Goal: Information Seeking & Learning: Learn about a topic

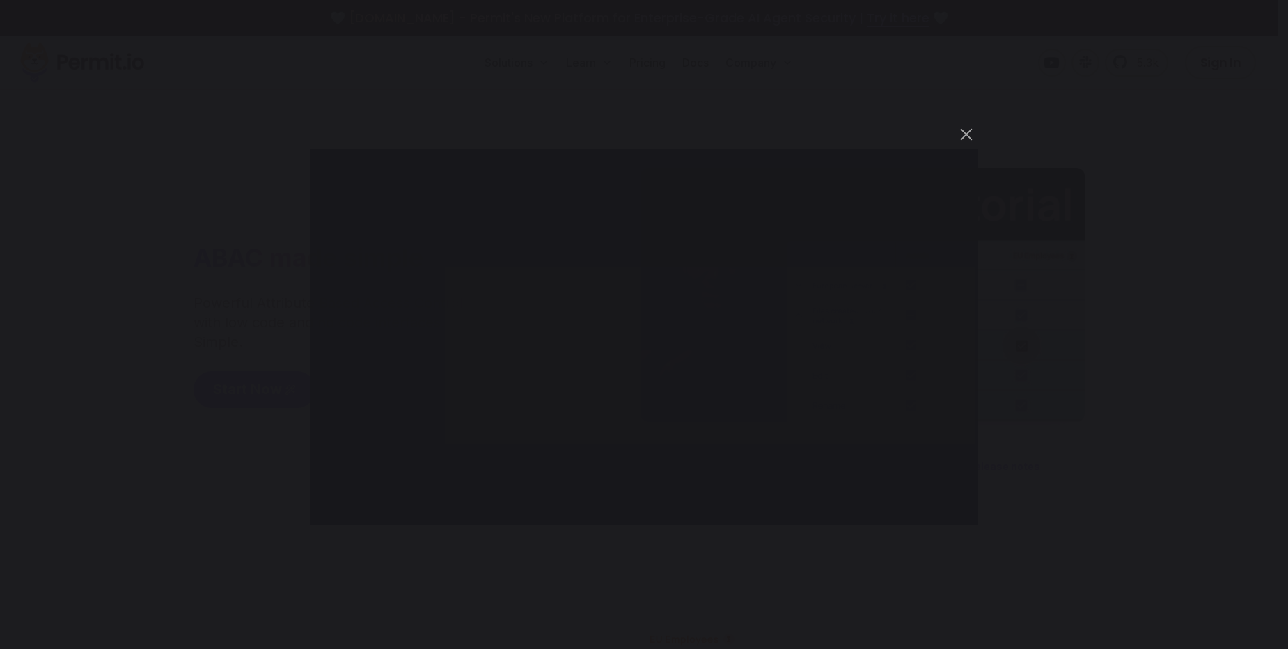
click at [292, 54] on div "You can close this modal content with the ESC key" at bounding box center [644, 324] width 1288 height 649
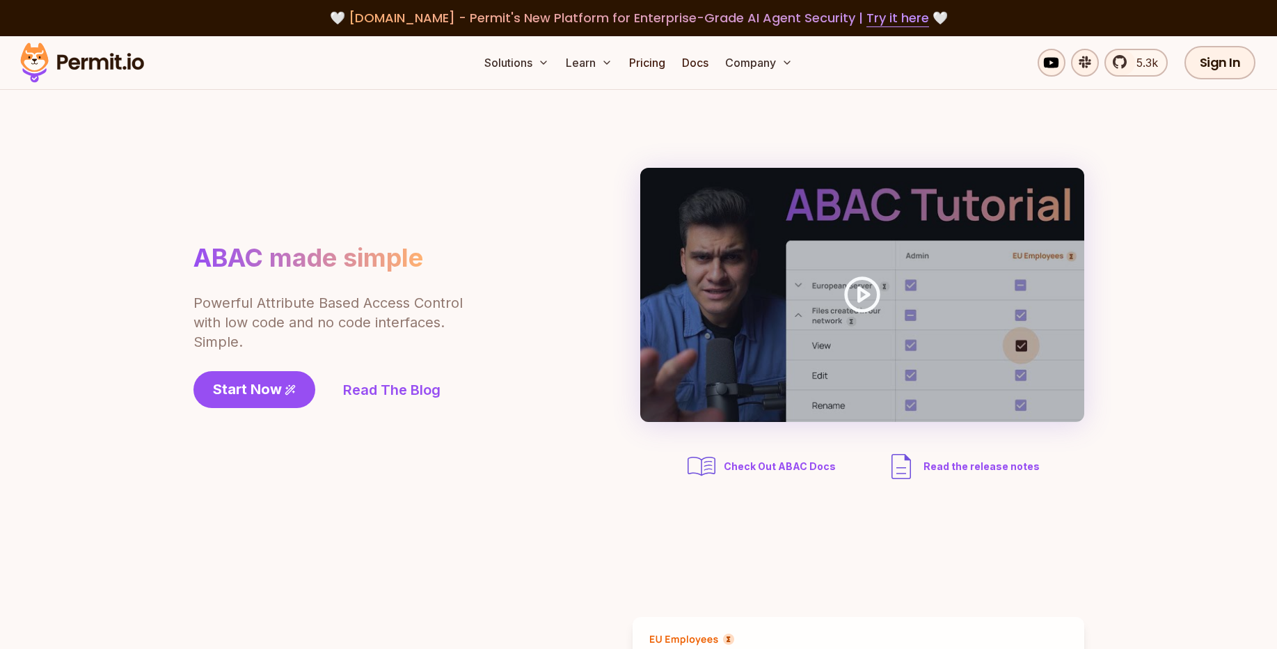
click at [121, 63] on img at bounding box center [82, 62] width 136 height 47
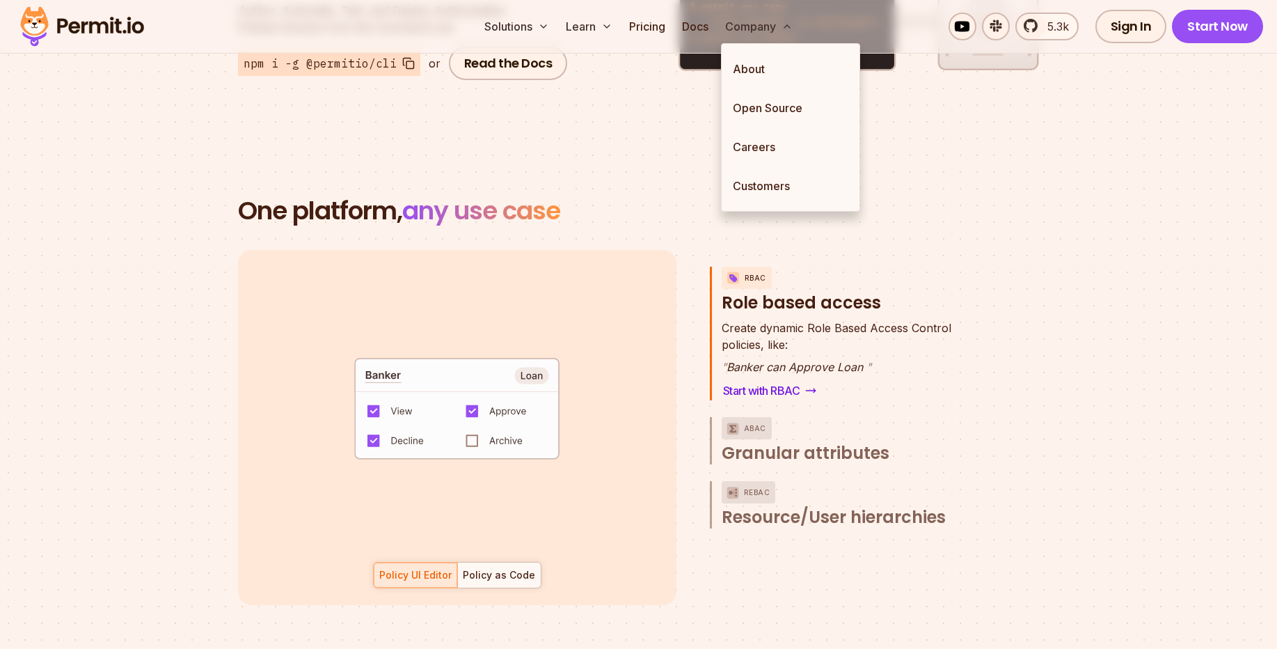
scroll to position [1754, 0]
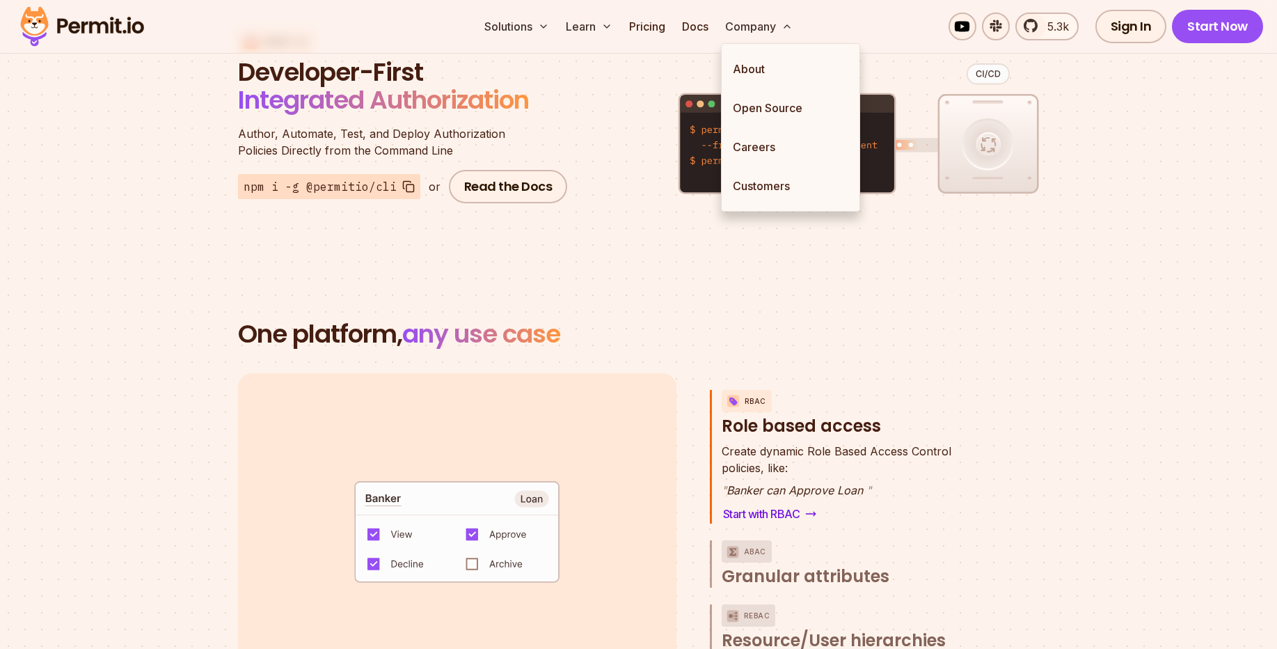
click at [837, 399] on h3 "RBAC Role based access" at bounding box center [852, 413] width 260 height 47
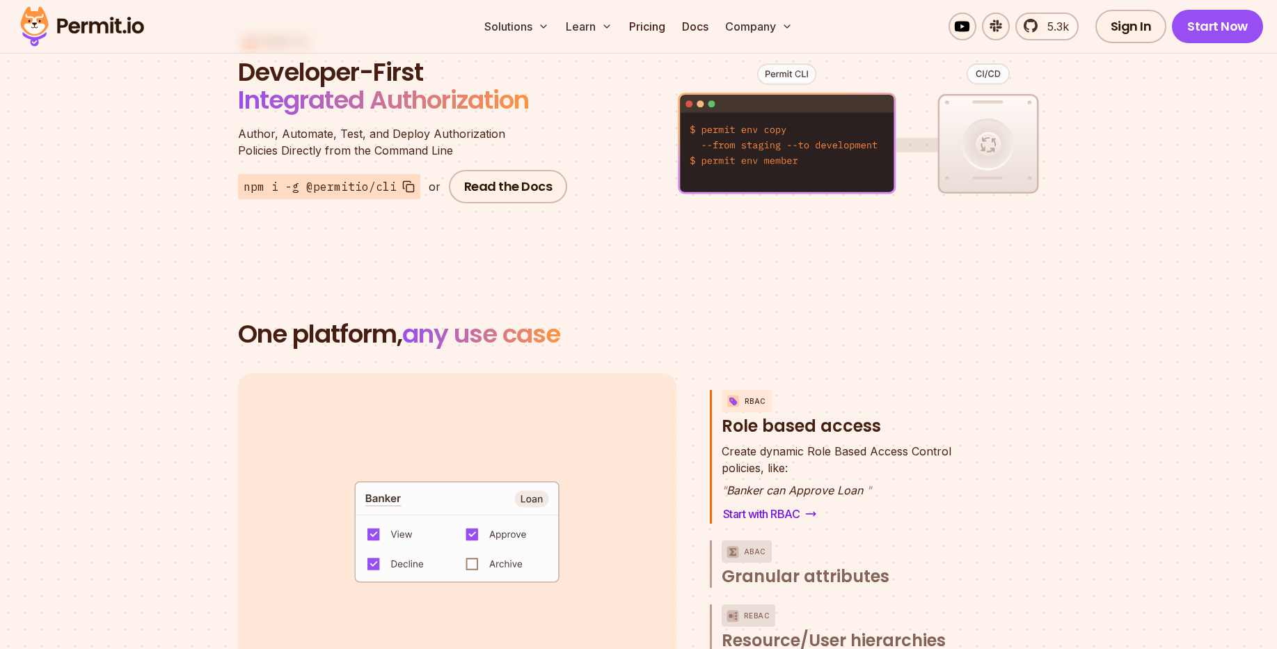
click at [800, 405] on h3 "RBAC Role based access" at bounding box center [852, 413] width 260 height 47
click at [757, 390] on h3 "RBAC Role based access" at bounding box center [852, 413] width 260 height 47
click at [776, 504] on link "Start with RBAC" at bounding box center [770, 513] width 97 height 19
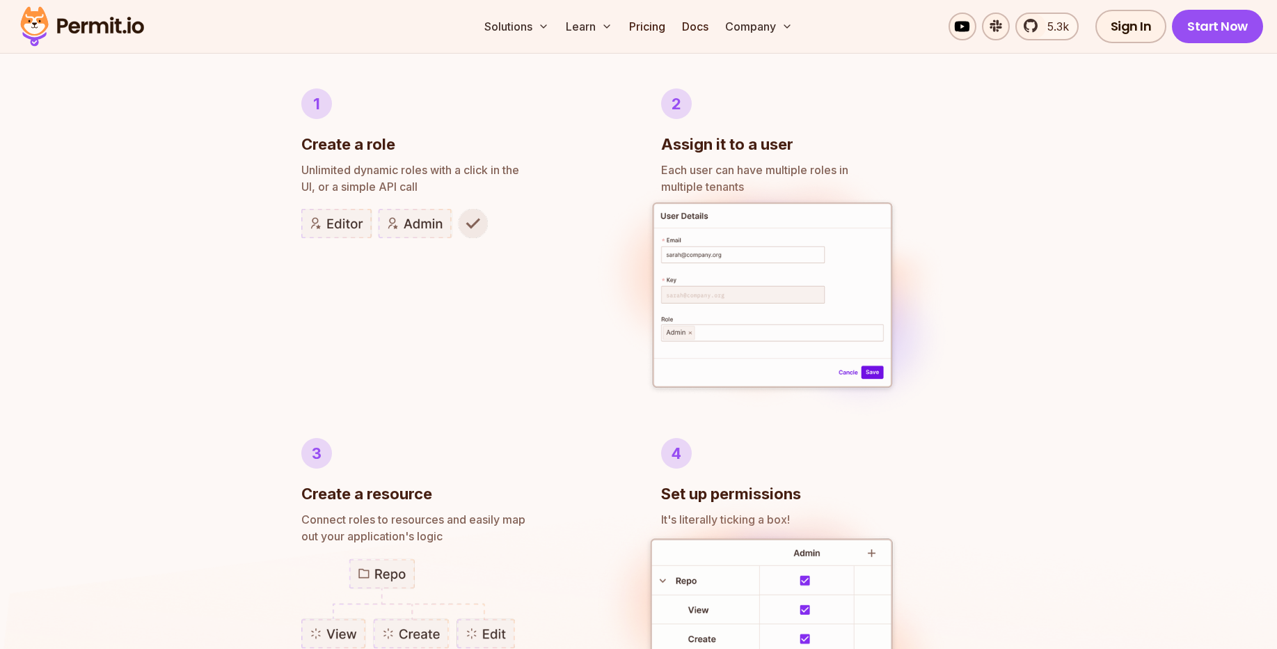
scroll to position [835, 0]
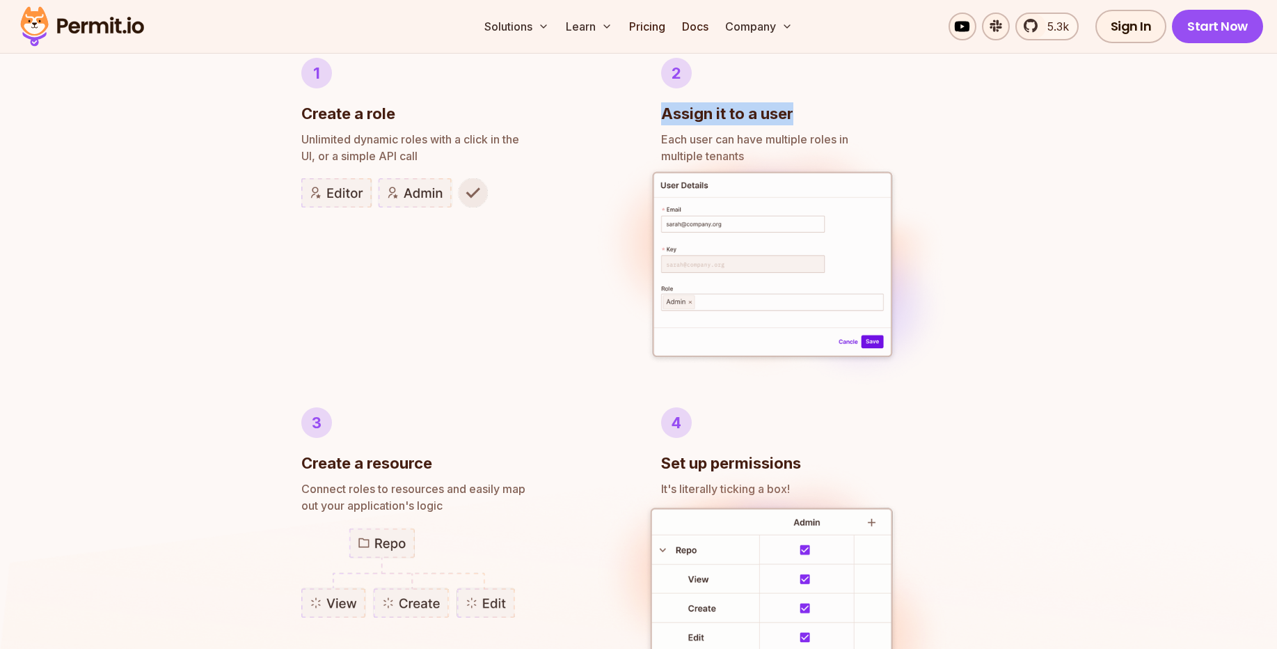
drag, startPoint x: 657, startPoint y: 114, endPoint x: 793, endPoint y: 115, distance: 135.7
click at [793, 115] on ul "1 Create a role Unlimited dynamic roles with a click in the UI, or a simple API…" at bounding box center [638, 397] width 675 height 679
click at [806, 116] on div "2 Assign it to a user" at bounding box center [818, 92] width 315 height 68
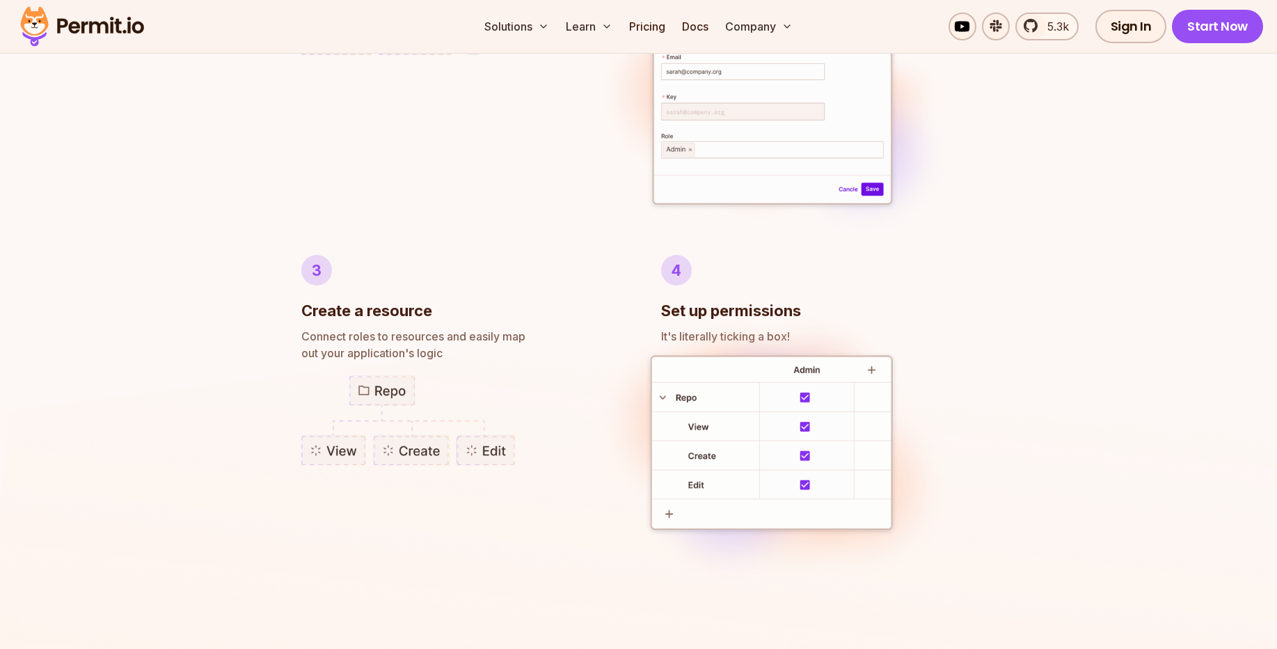
scroll to position [1086, 0]
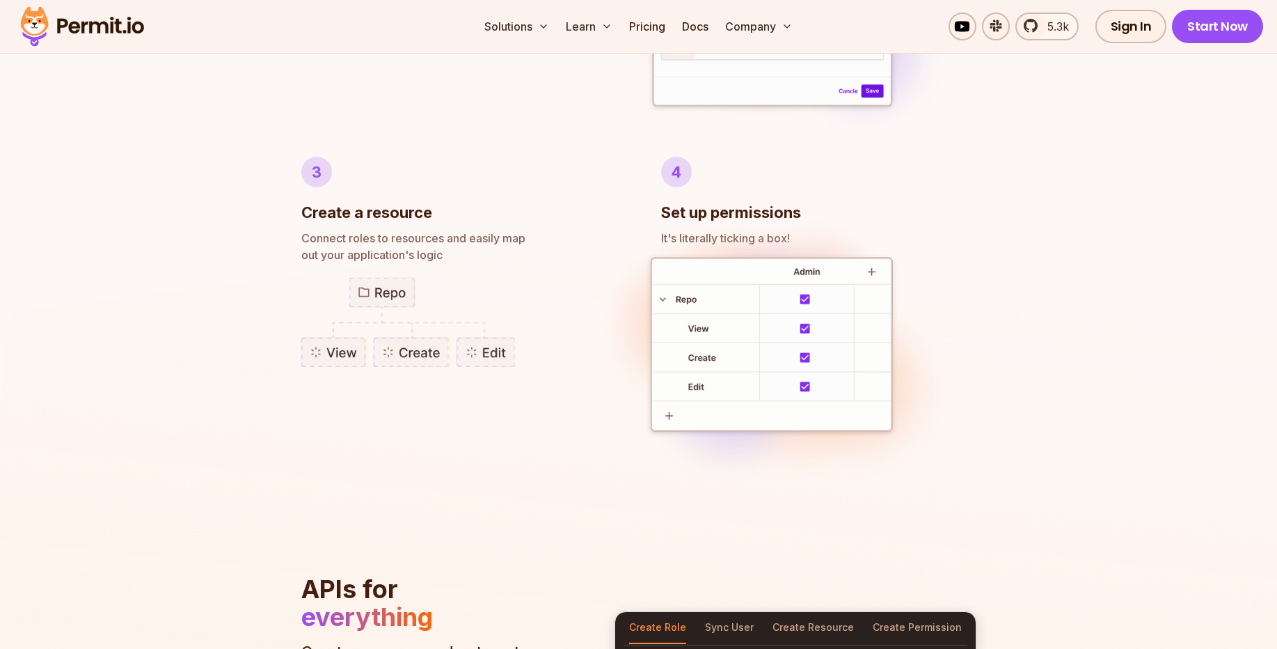
click at [386, 295] on img at bounding box center [408, 322] width 214 height 90
drag, startPoint x: 380, startPoint y: 298, endPoint x: 363, endPoint y: 262, distance: 39.2
click at [379, 298] on img at bounding box center [408, 322] width 214 height 90
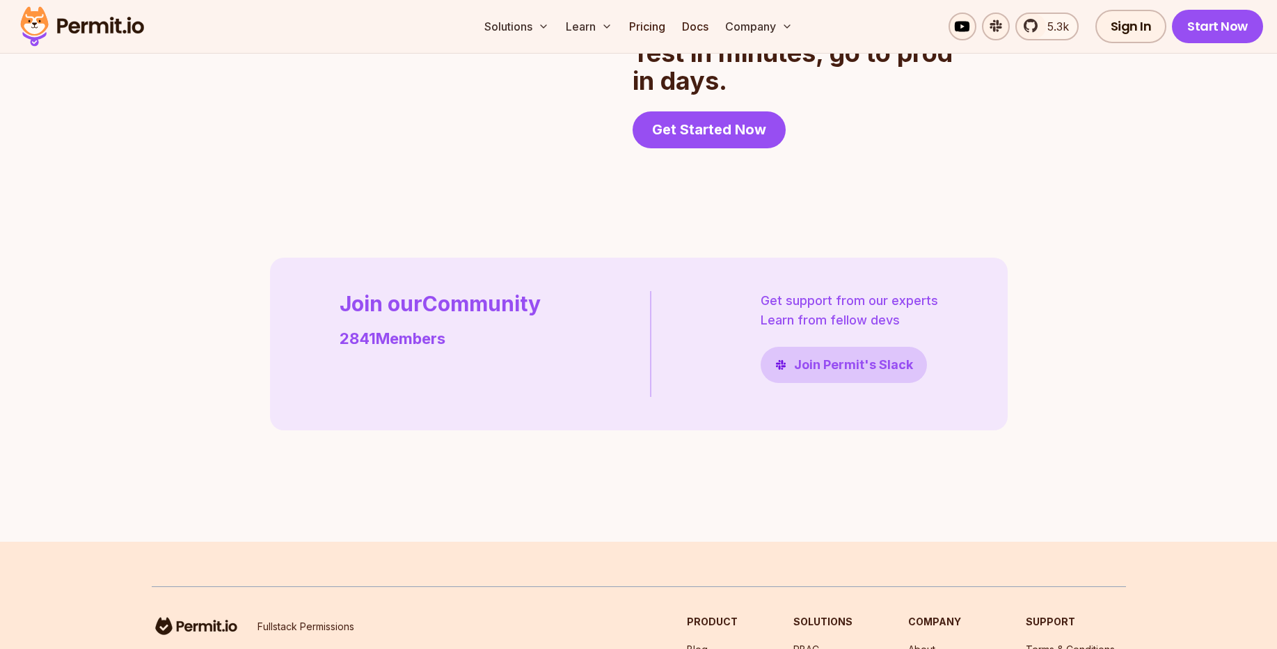
scroll to position [3842, 0]
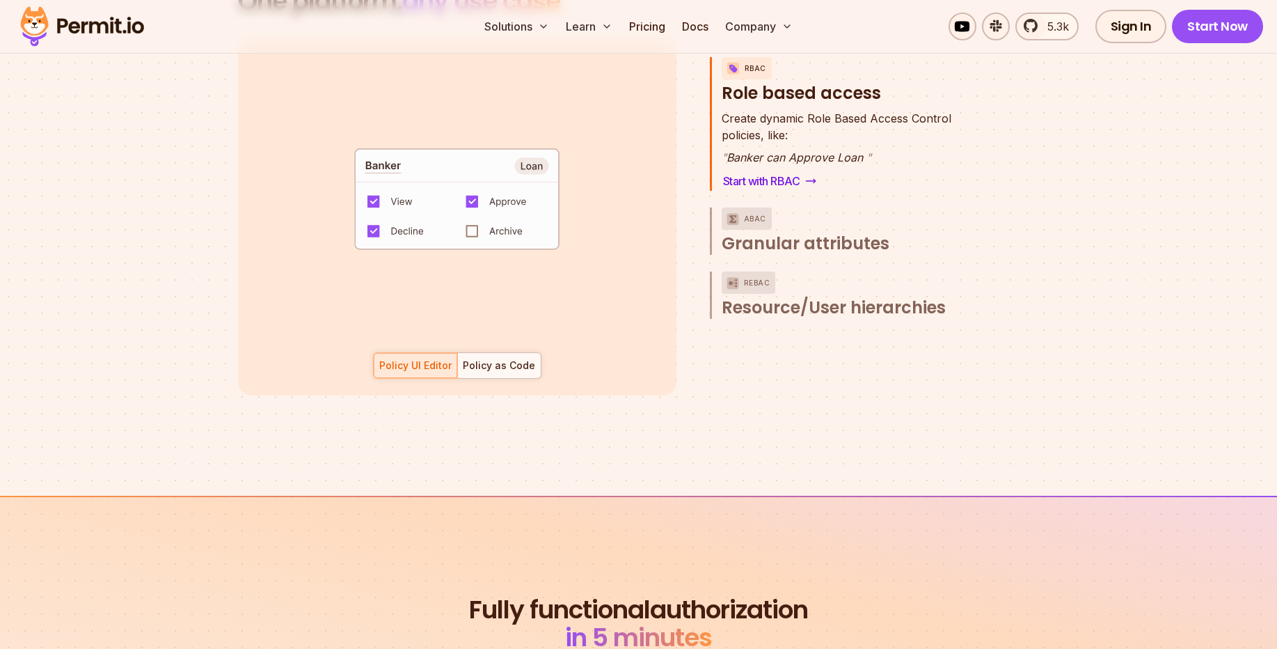
scroll to position [2088, 0]
click at [495, 357] on div "Policy as Code" at bounding box center [499, 364] width 72 height 14
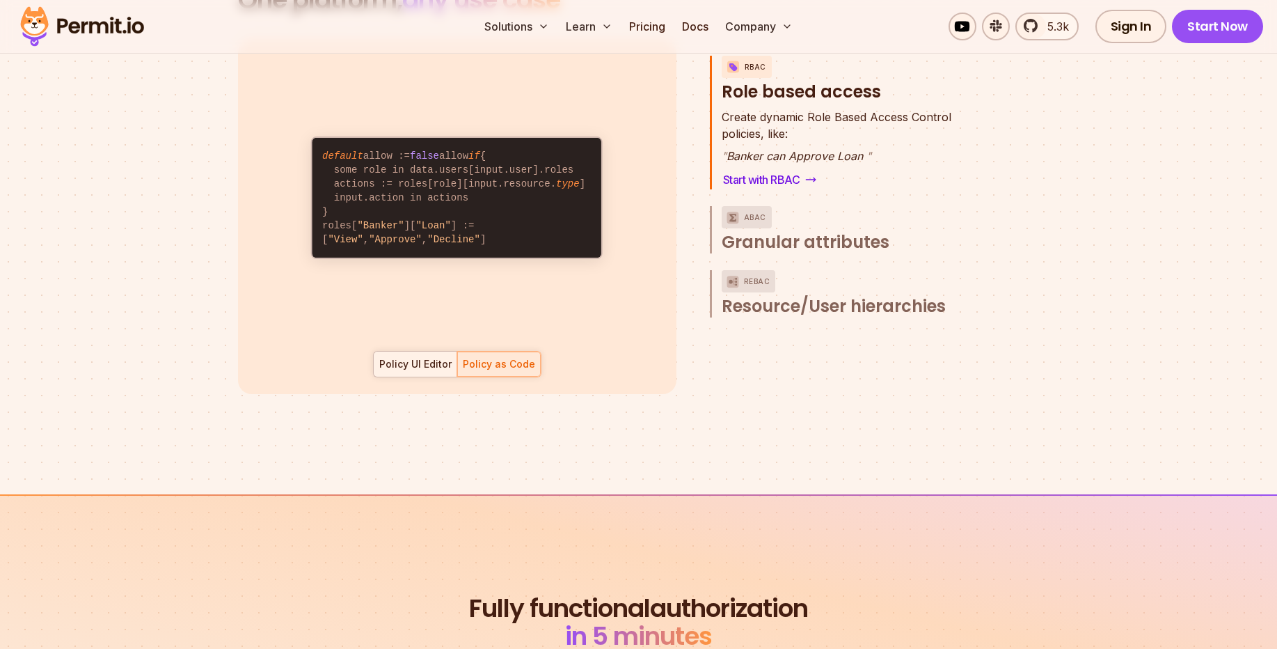
click at [406, 357] on div "Policy UI Editor" at bounding box center [415, 364] width 72 height 14
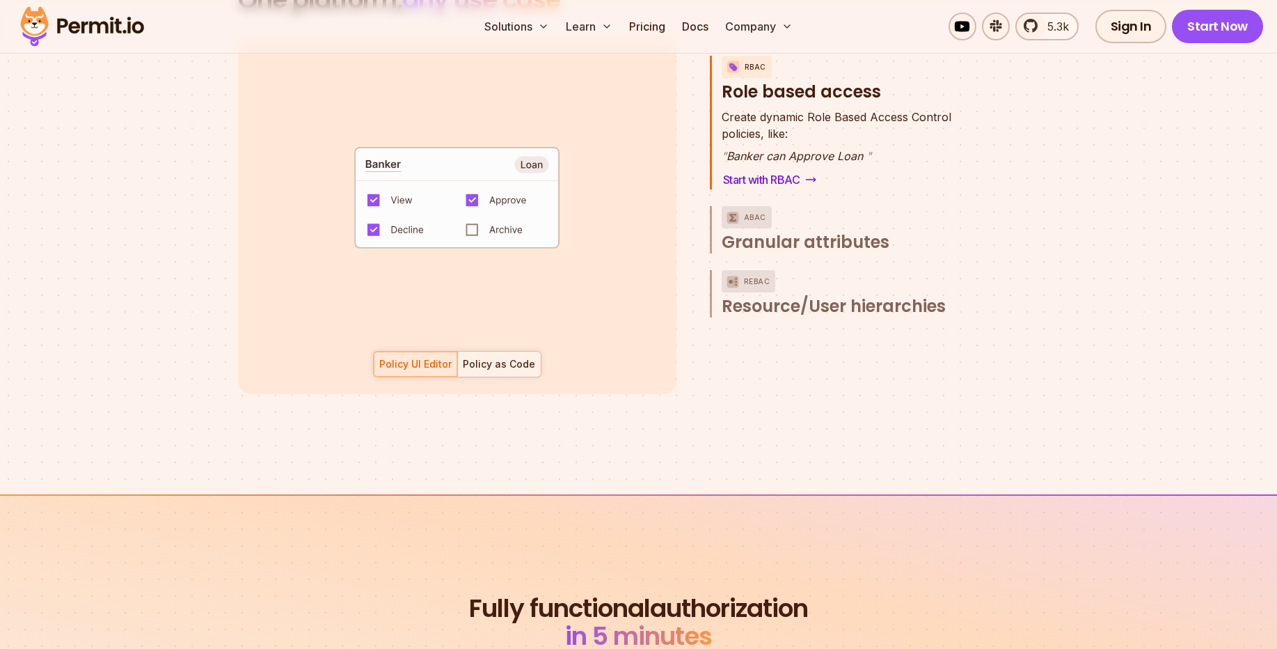
click at [483, 357] on div "Policy as Code" at bounding box center [499, 364] width 72 height 14
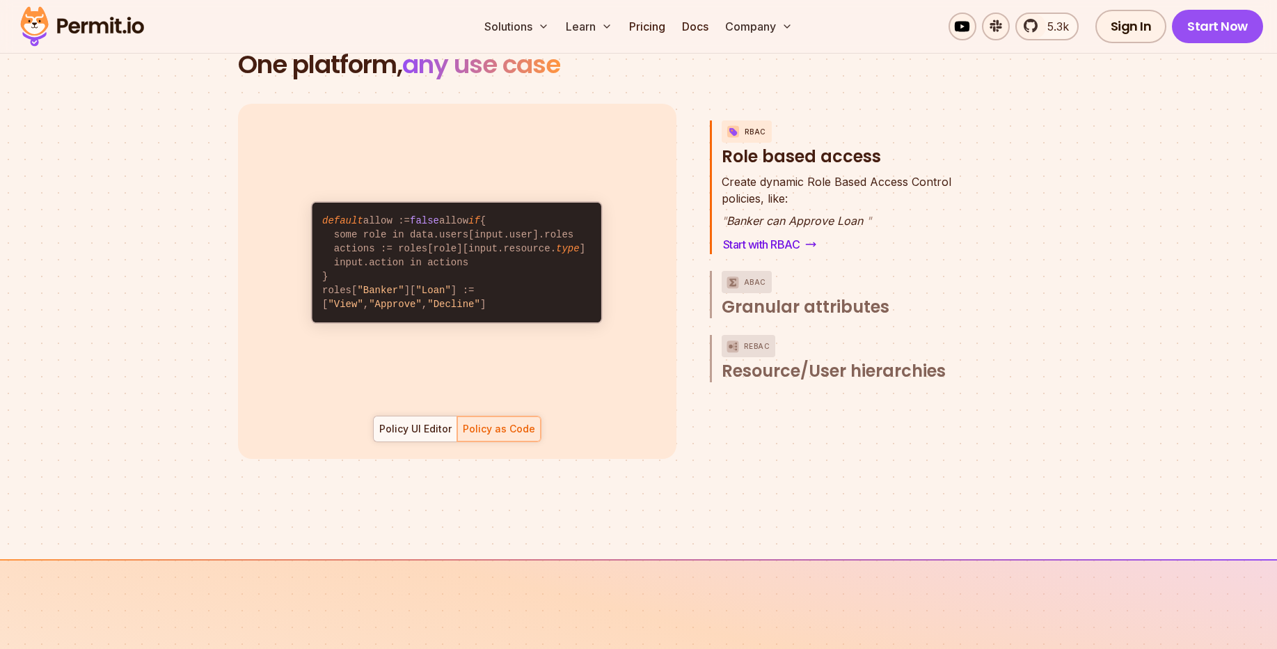
scroll to position [2005, 0]
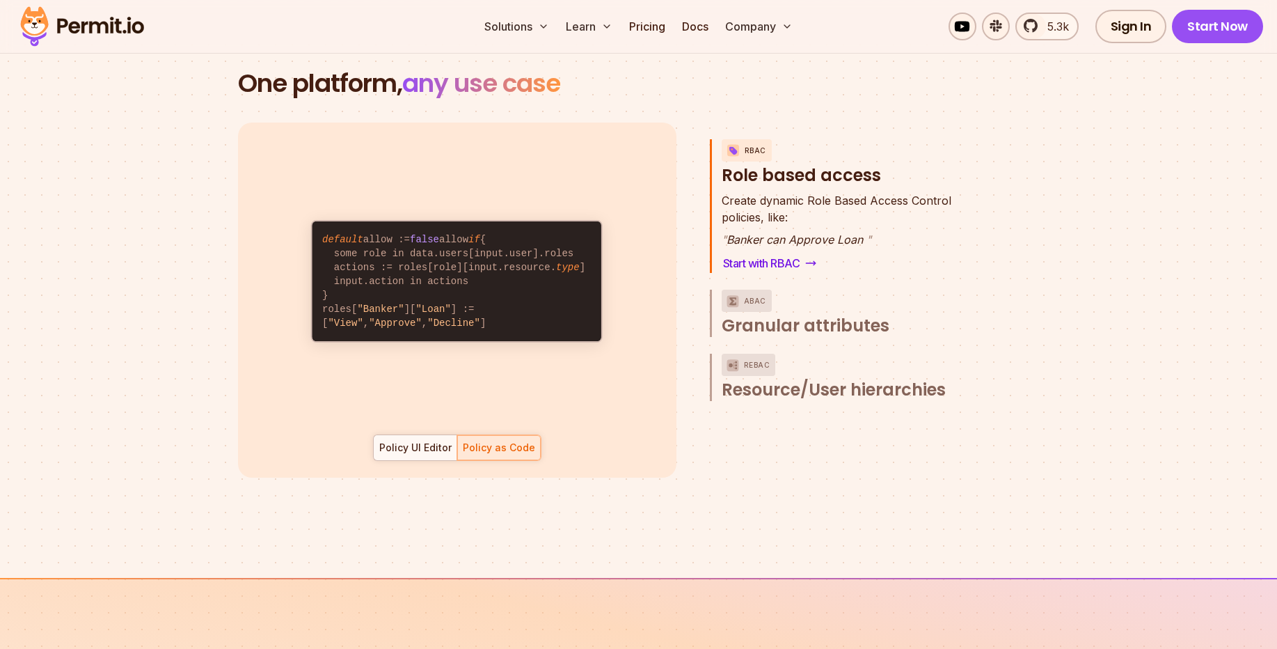
click at [351, 296] on code "default allow := false allow if { some role in data.users[input.user].roles act…" at bounding box center [457, 281] width 289 height 120
drag, startPoint x: 365, startPoint y: 296, endPoint x: 372, endPoint y: 294, distance: 7.3
click at [365, 303] on span ""Banker"" at bounding box center [380, 308] width 47 height 11
click at [419, 303] on span ""Loan"" at bounding box center [433, 308] width 35 height 11
click at [386, 303] on code "default allow := false allow if { some role in data.users[input.user].roles act…" at bounding box center [457, 281] width 289 height 120
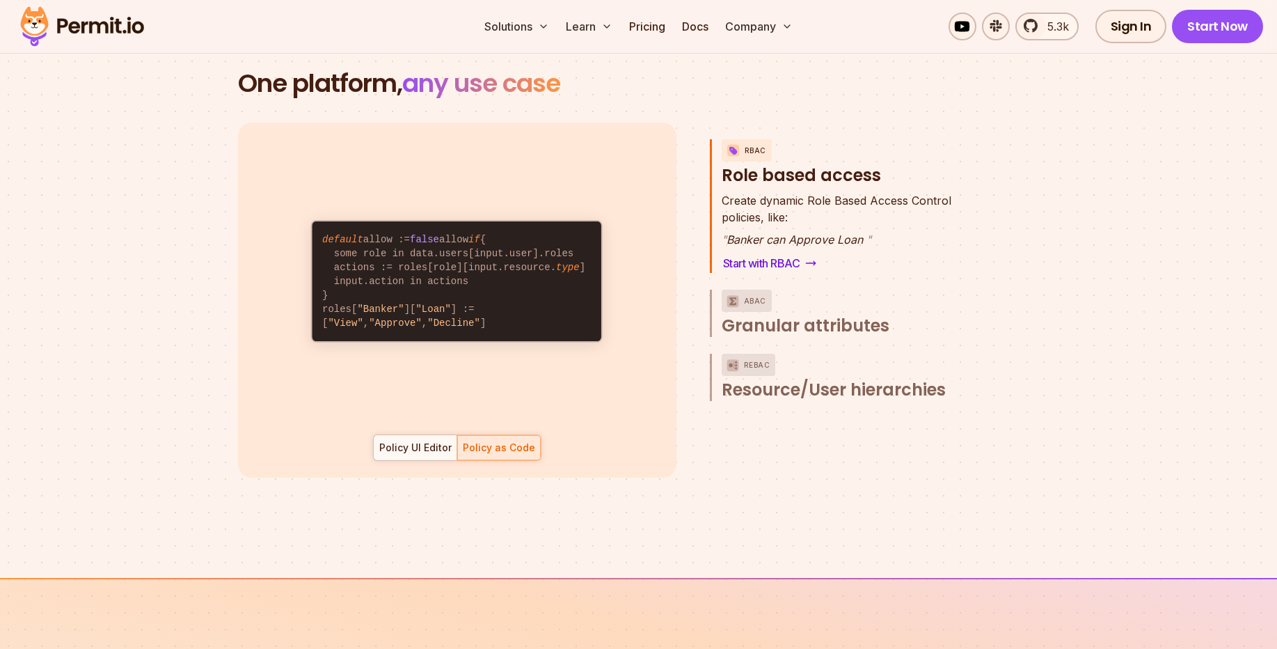
click at [462, 296] on code "default allow := false allow if { some role in data.users[input.user].roles act…" at bounding box center [457, 281] width 289 height 120
drag, startPoint x: 331, startPoint y: 254, endPoint x: 467, endPoint y: 254, distance: 136.4
click at [467, 254] on code "default allow := false allow if { some role in data.users[input.user].roles act…" at bounding box center [457, 281] width 289 height 120
click at [341, 221] on code "default allow := false allow if { some role in data.users[input.user].roles act…" at bounding box center [457, 281] width 289 height 120
click at [468, 234] on span "if" at bounding box center [474, 239] width 12 height 11
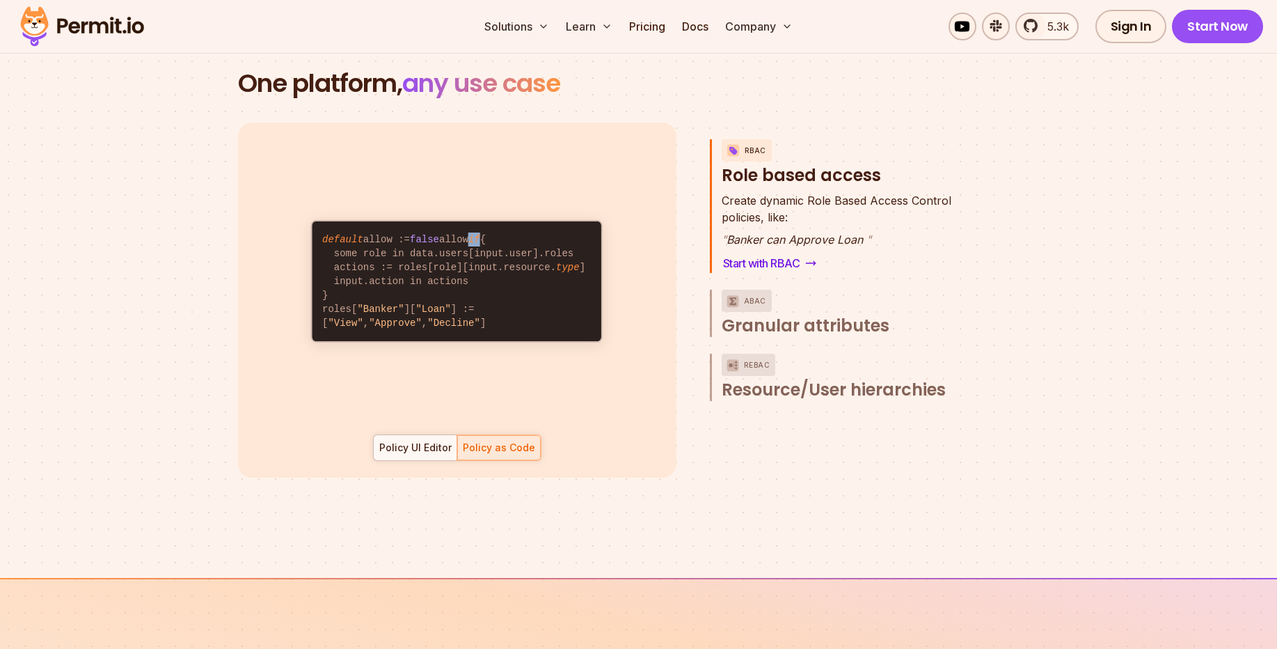
click at [468, 234] on span "if" at bounding box center [474, 239] width 12 height 11
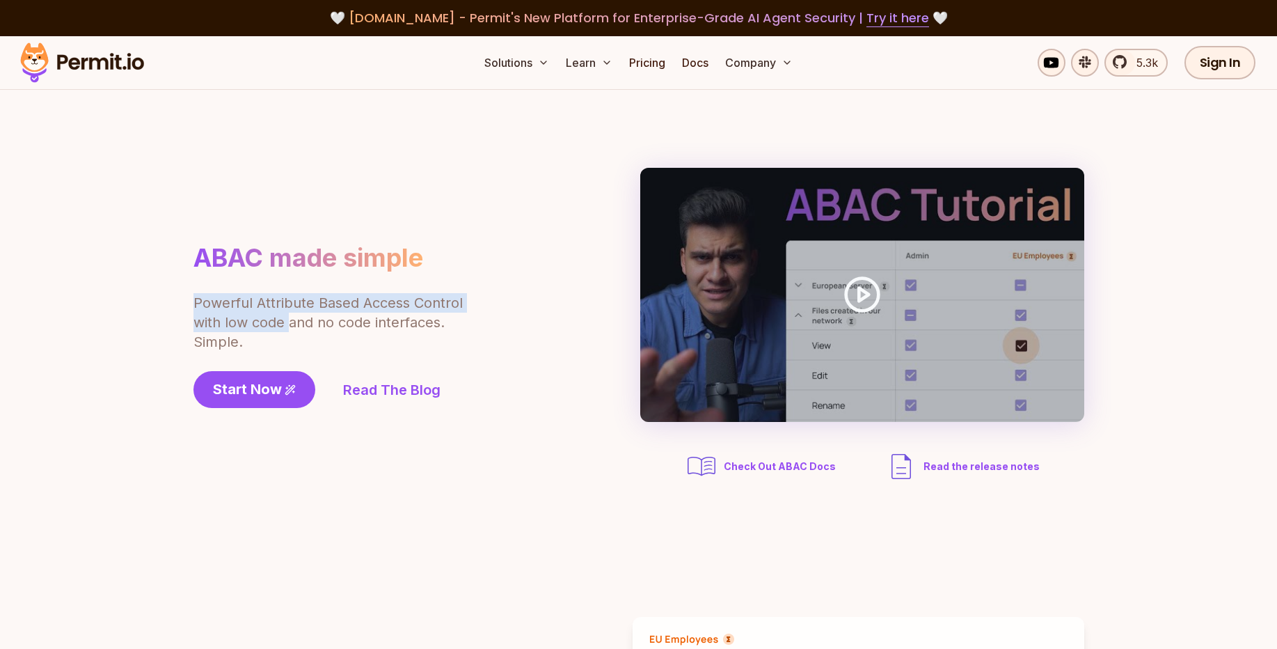
drag, startPoint x: 186, startPoint y: 306, endPoint x: 236, endPoint y: 285, distance: 54.3
click at [287, 329] on section "ABAC made simple Powerful Attribute Based Access Control with low code and no c…" at bounding box center [638, 325] width 1277 height 471
click at [195, 246] on h1 "ABAC made simple" at bounding box center [309, 257] width 230 height 31
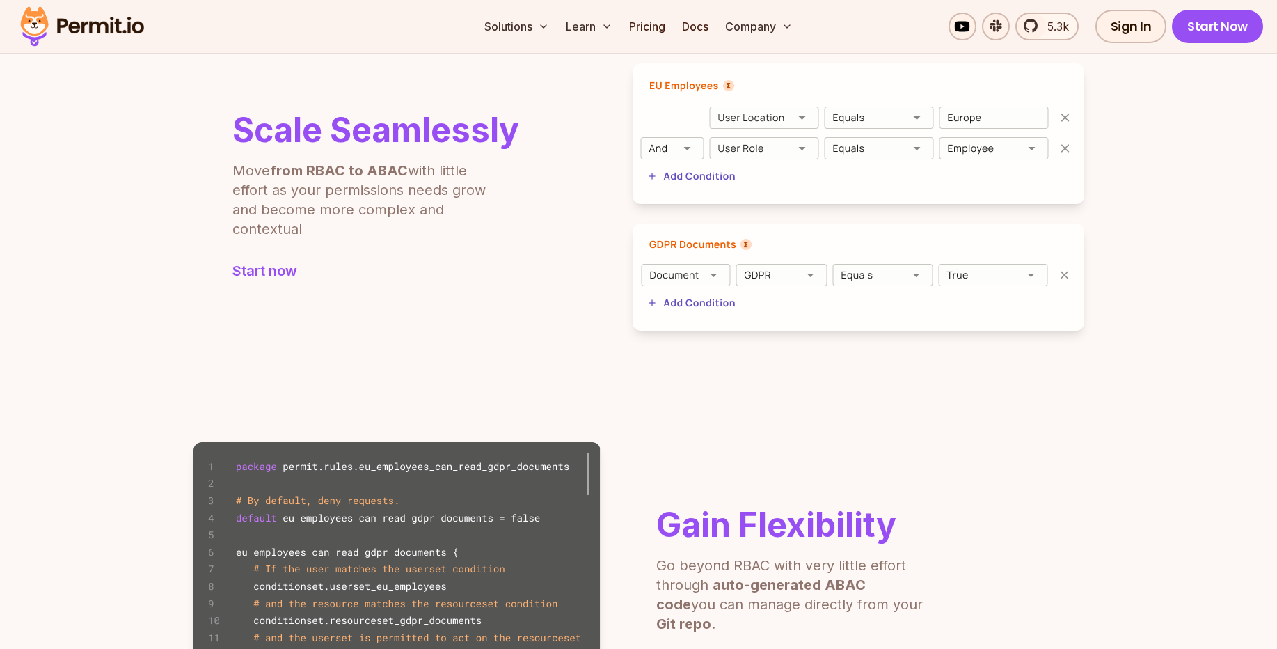
scroll to position [585, 0]
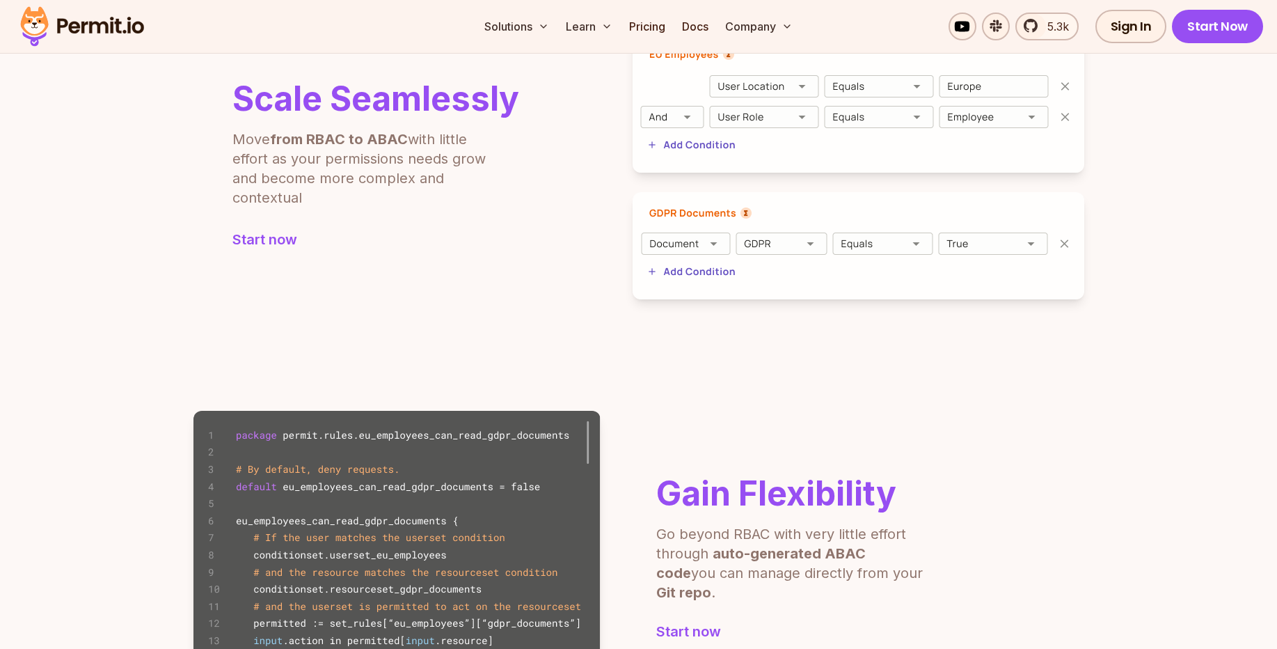
click at [765, 119] on img at bounding box center [859, 102] width 452 height 141
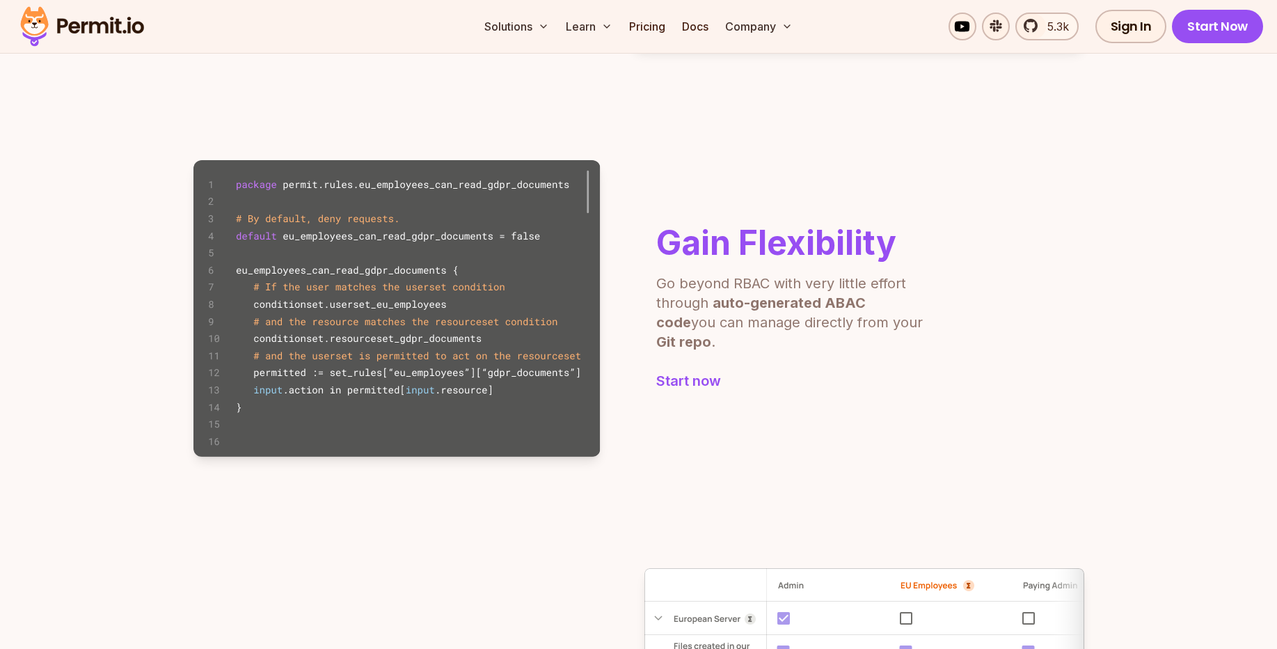
click at [775, 205] on div "Gain Flexibility Go beyond RBAC with very little effort through auto-generated …" at bounding box center [639, 308] width 891 height 297
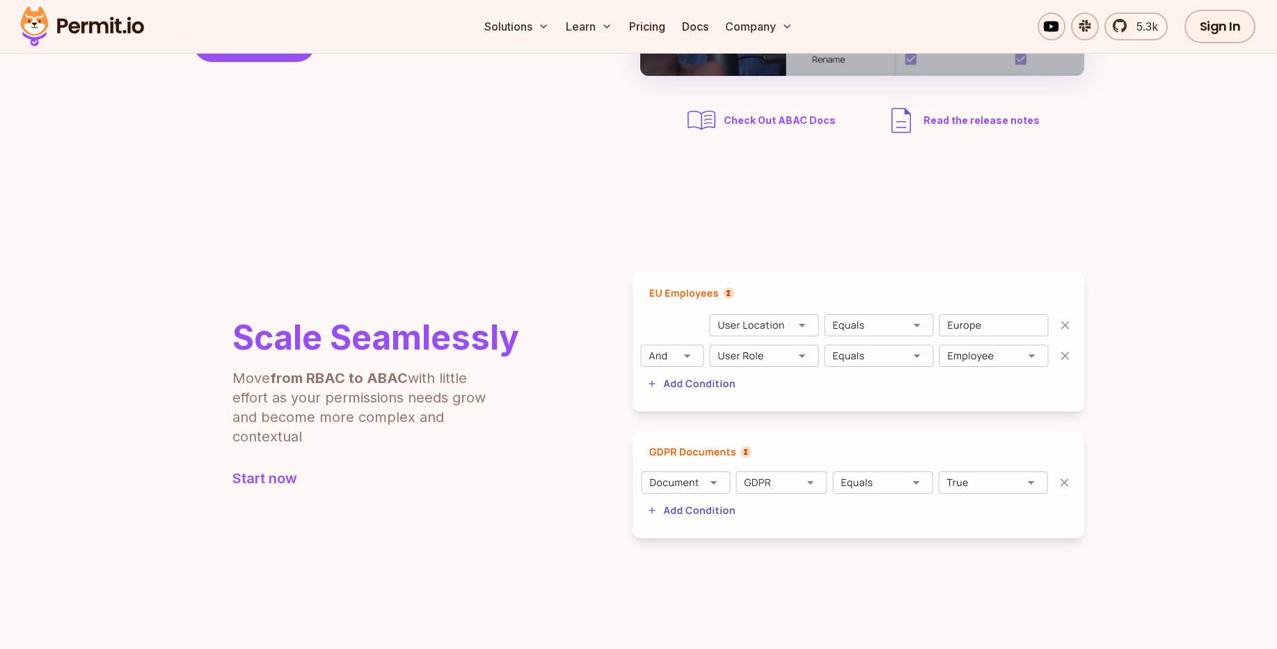
scroll to position [0, 0]
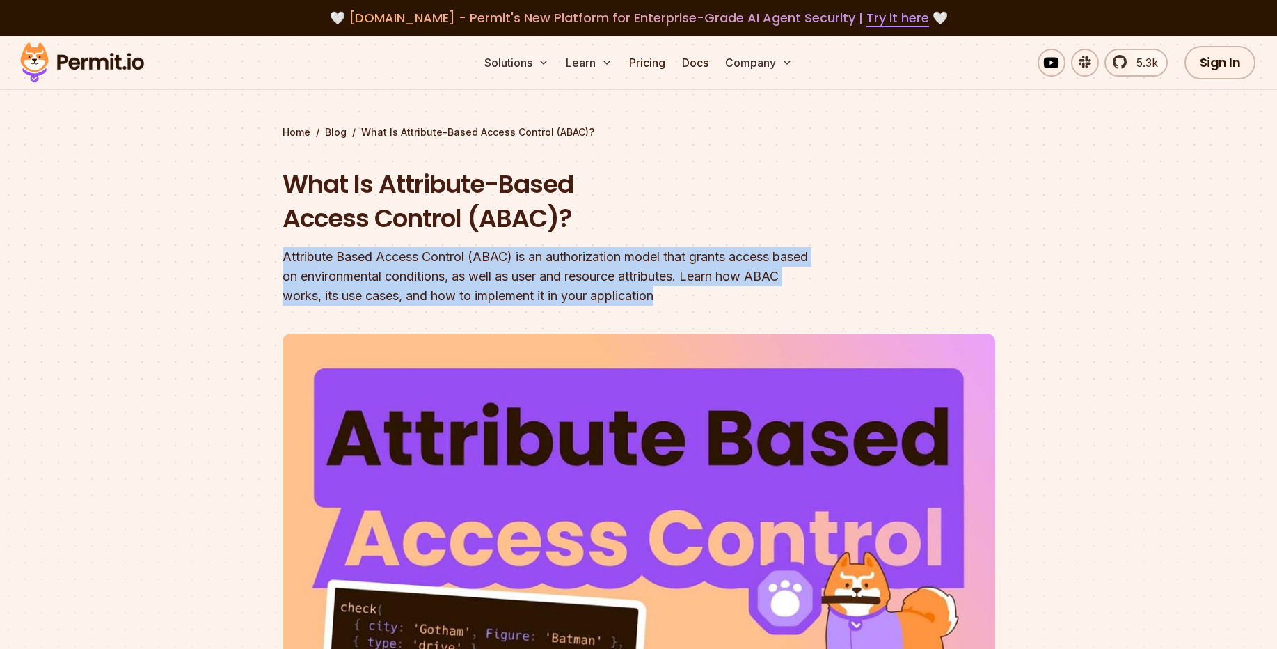
drag, startPoint x: 272, startPoint y: 254, endPoint x: 717, endPoint y: 293, distance: 446.5
click at [717, 293] on section "Home / Blog / What Is Attribute-Based Access Control (ABAC)? What Is Attribute-…" at bounding box center [638, 439] width 1277 height 806
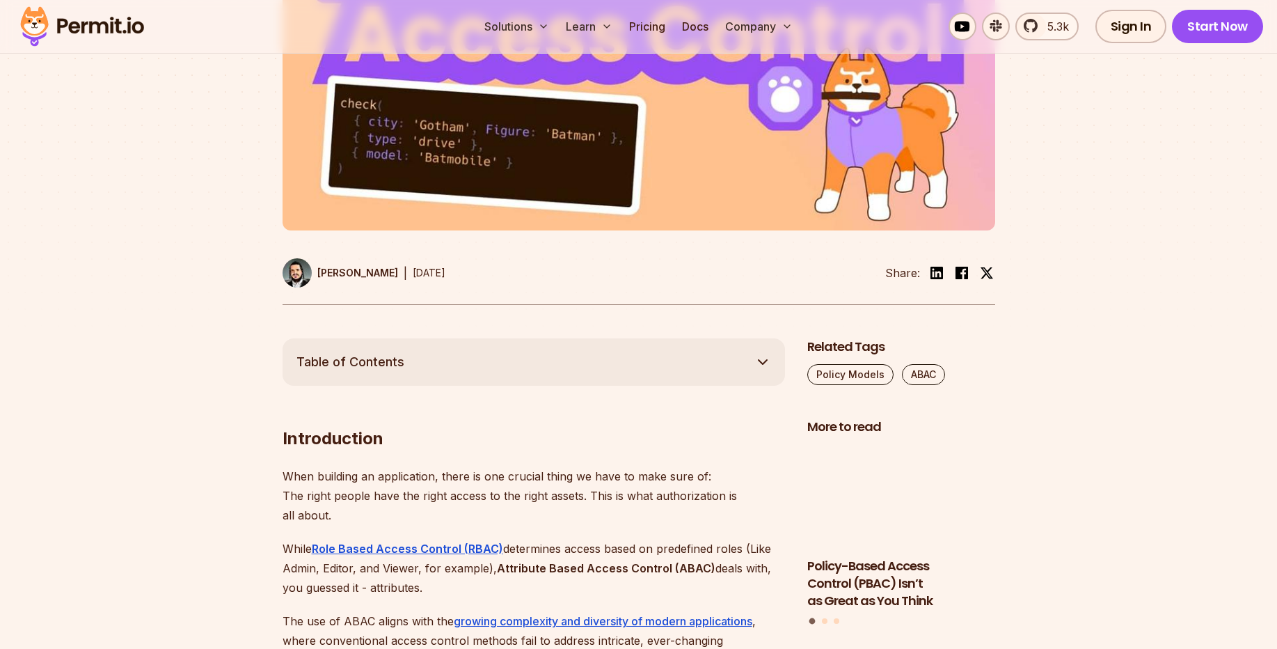
scroll to position [585, 0]
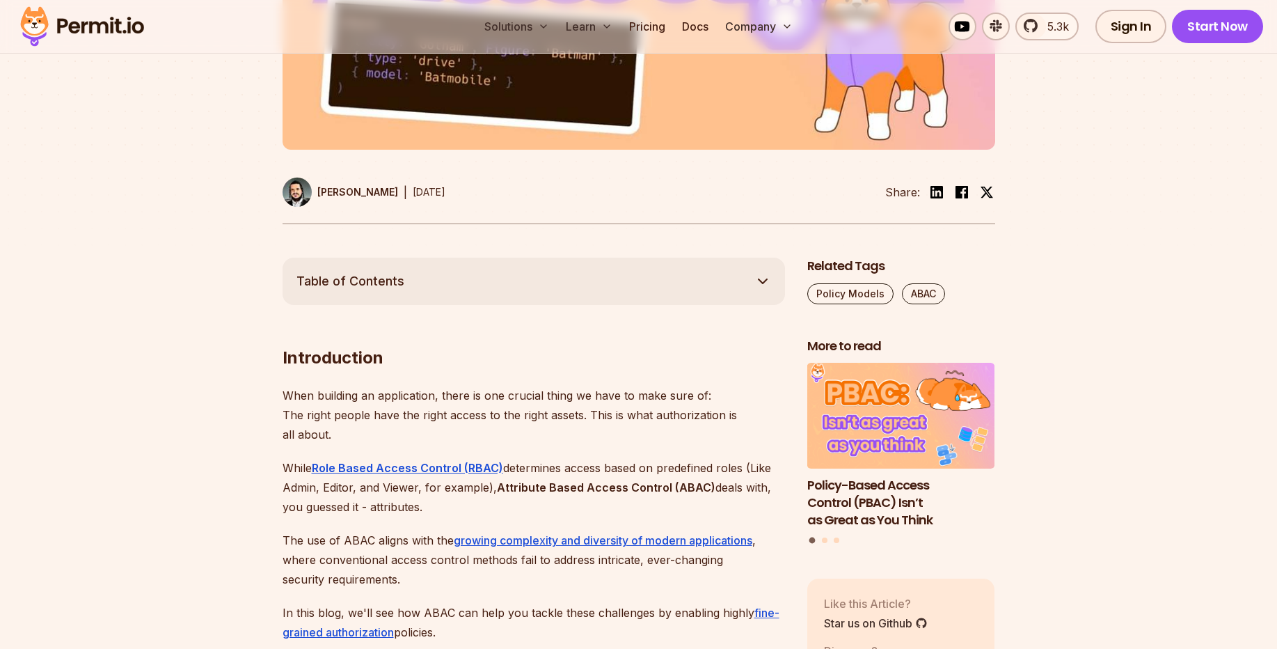
copy div "Attribute Based Access Control (ABAC) is an authorization model that grants acc…"
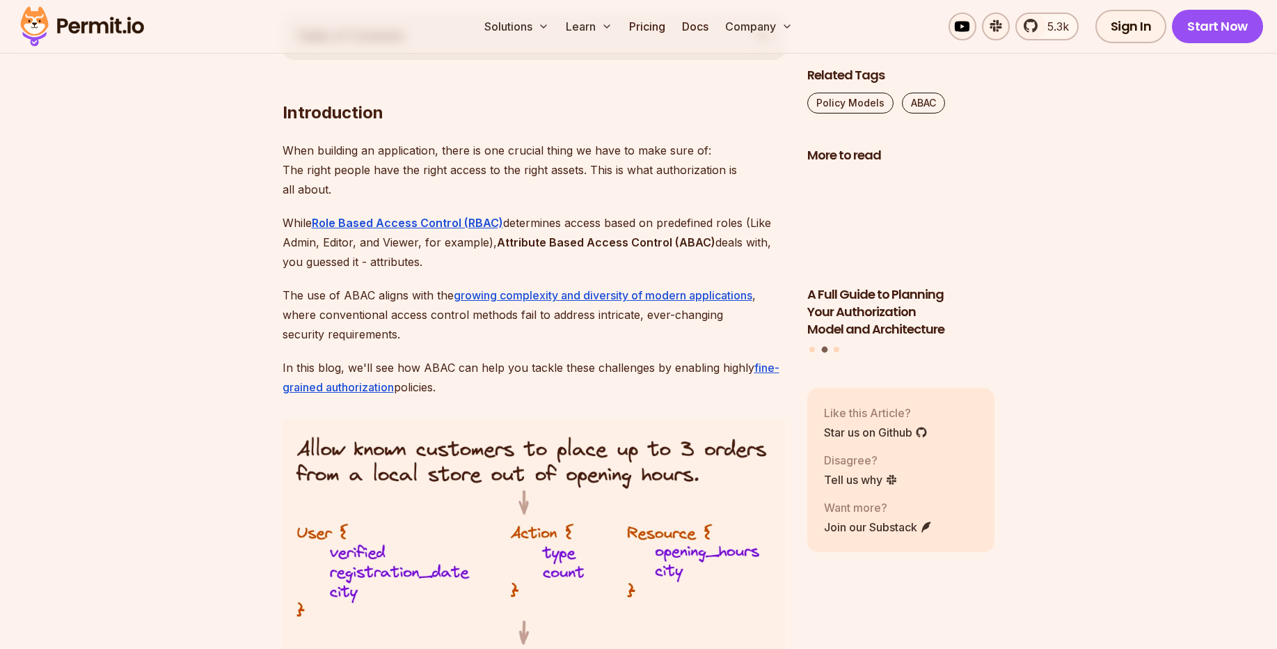
scroll to position [835, 0]
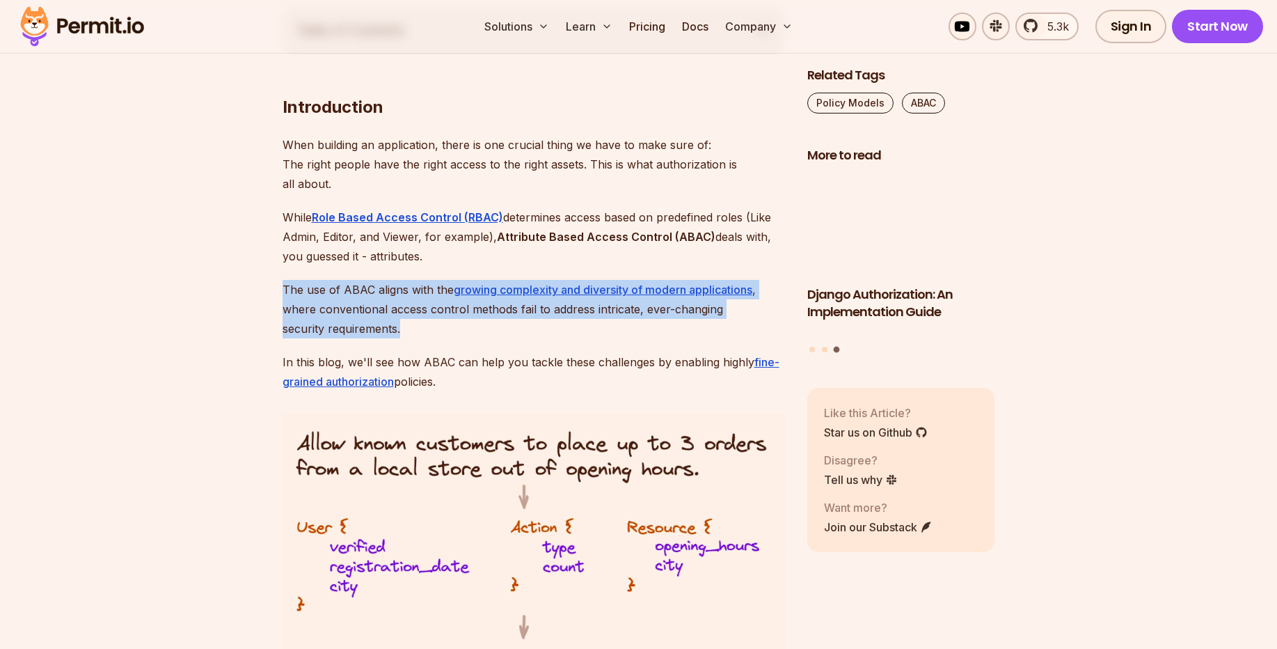
drag, startPoint x: 272, startPoint y: 284, endPoint x: 423, endPoint y: 327, distance: 156.4
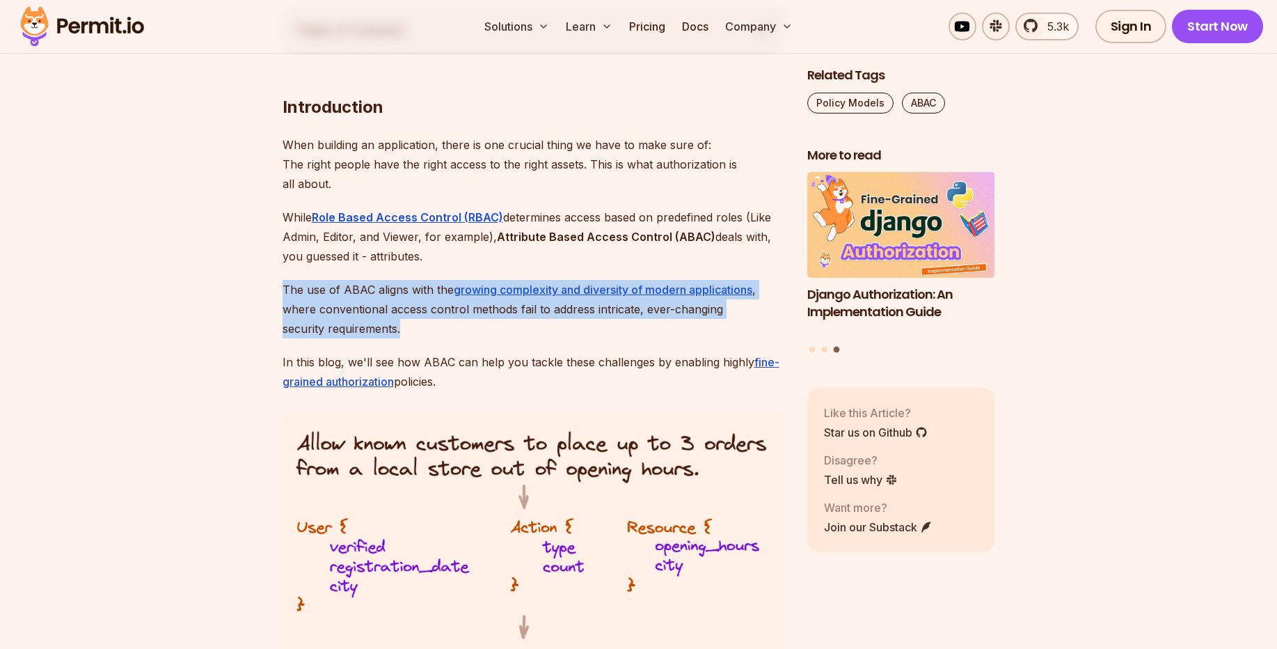
copy p "The use of ABAC aligns with the growing complexity and diversity of modern appl…"
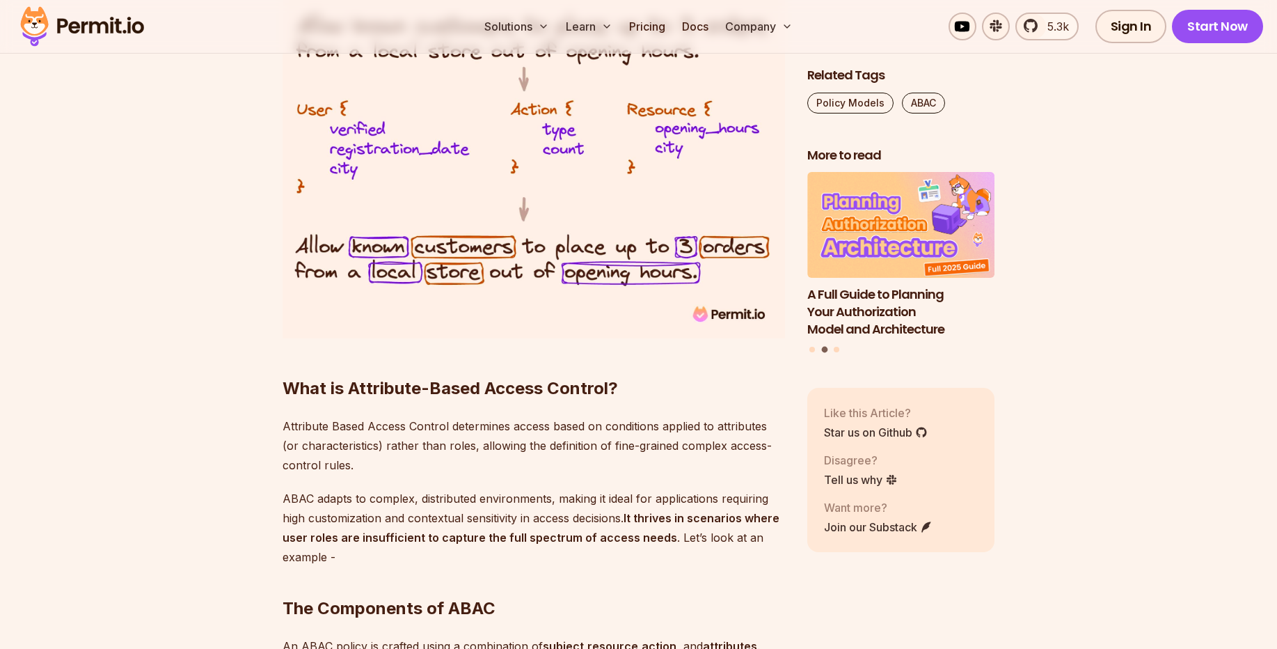
scroll to position [1503, 0]
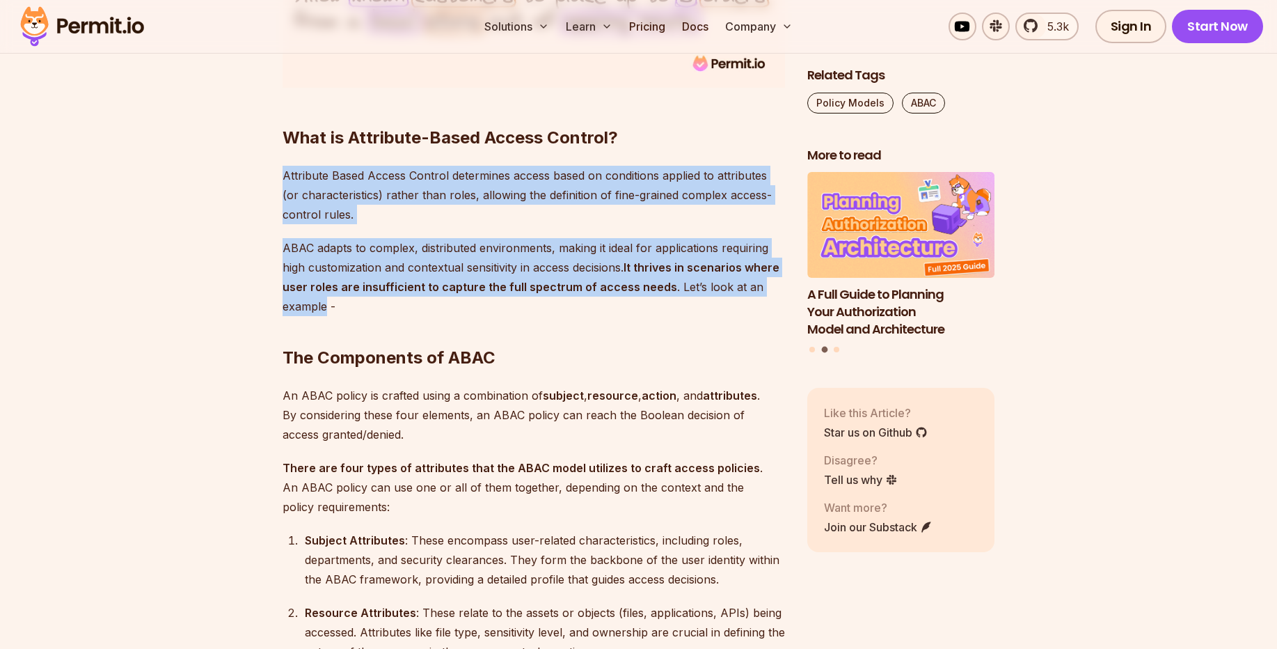
drag, startPoint x: 277, startPoint y: 177, endPoint x: 325, endPoint y: 306, distance: 138.1
copy div "Attribute Based Access Control determines access based on conditions applied to…"
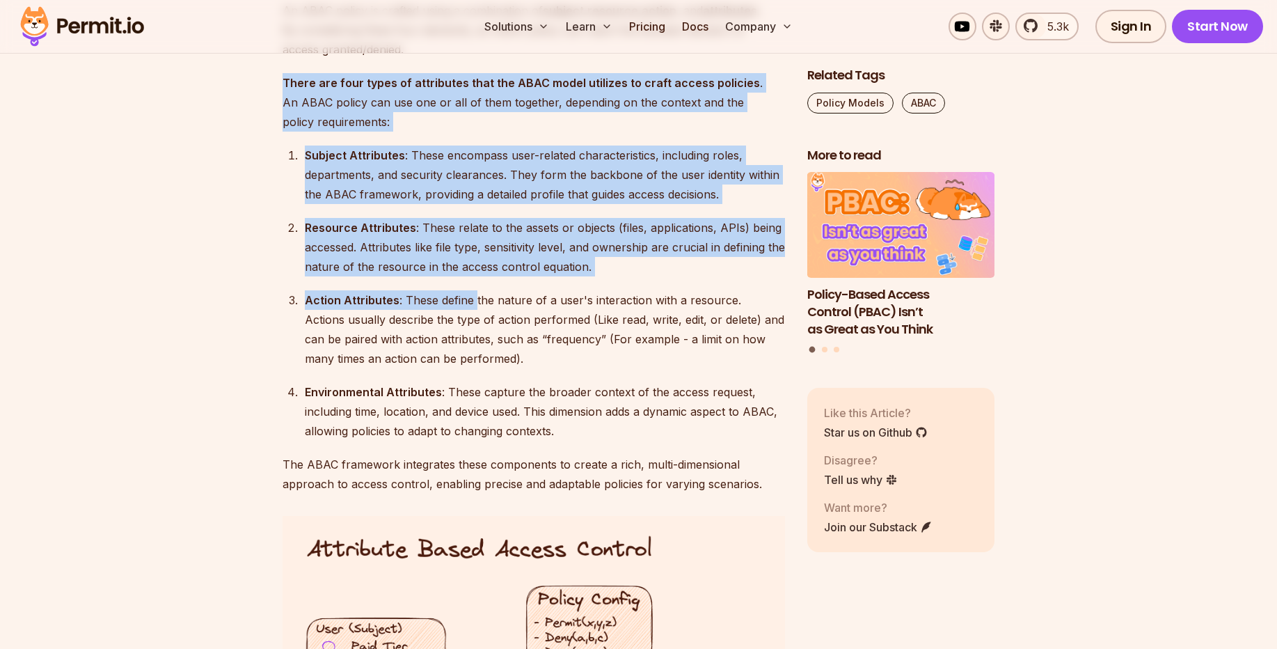
scroll to position [2005, 0]
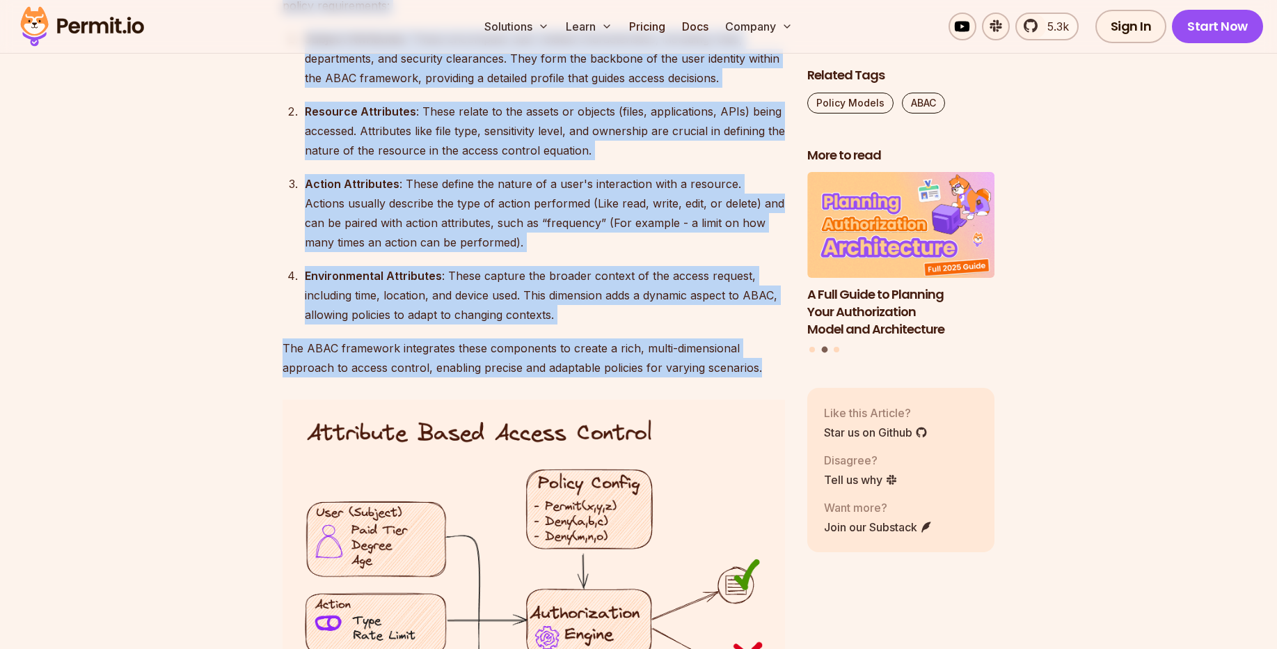
drag, startPoint x: 258, startPoint y: 123, endPoint x: 768, endPoint y: 368, distance: 565.7
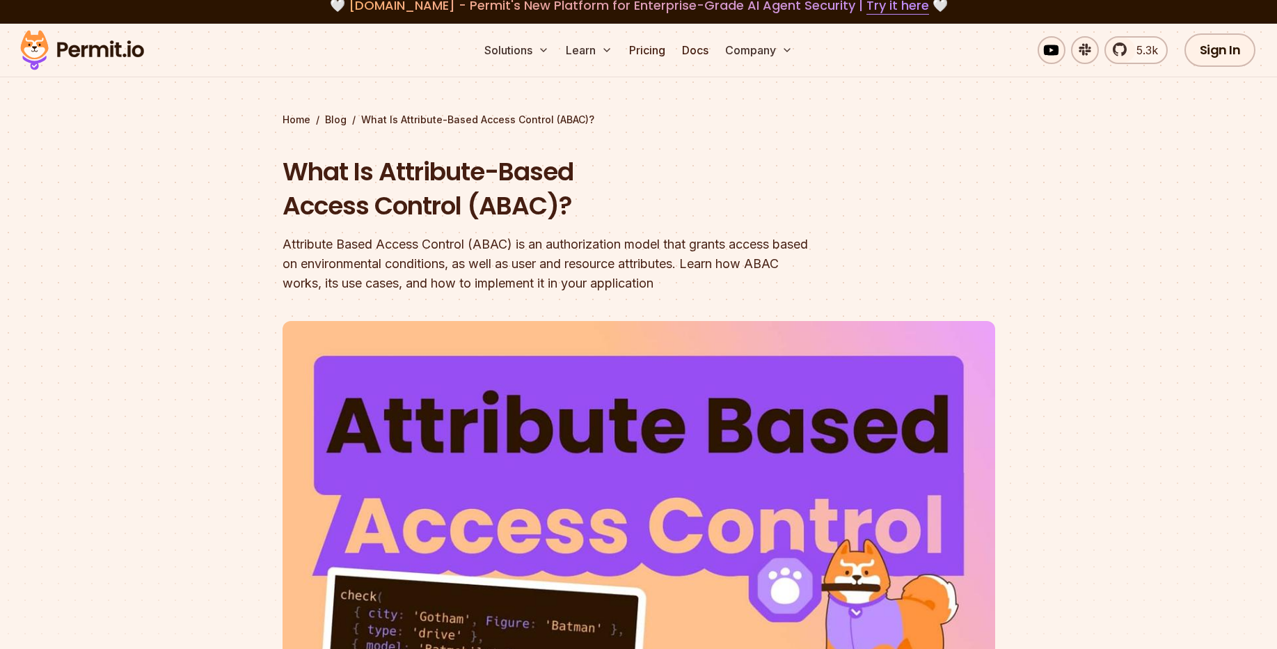
scroll to position [0, 0]
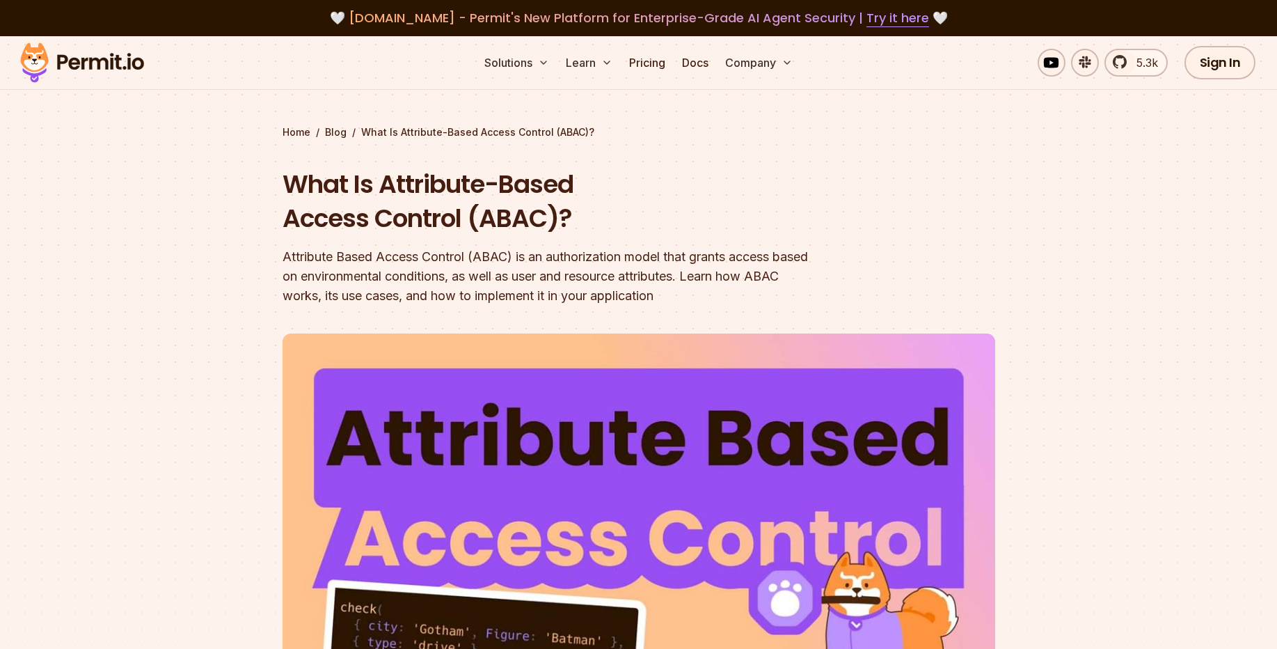
drag, startPoint x: 293, startPoint y: 179, endPoint x: 270, endPoint y: 182, distance: 23.2
click at [270, 182] on section "Home / Blog / What Is Attribute-Based Access Control (ABAC)? What Is Attribute-…" at bounding box center [638, 439] width 1277 height 806
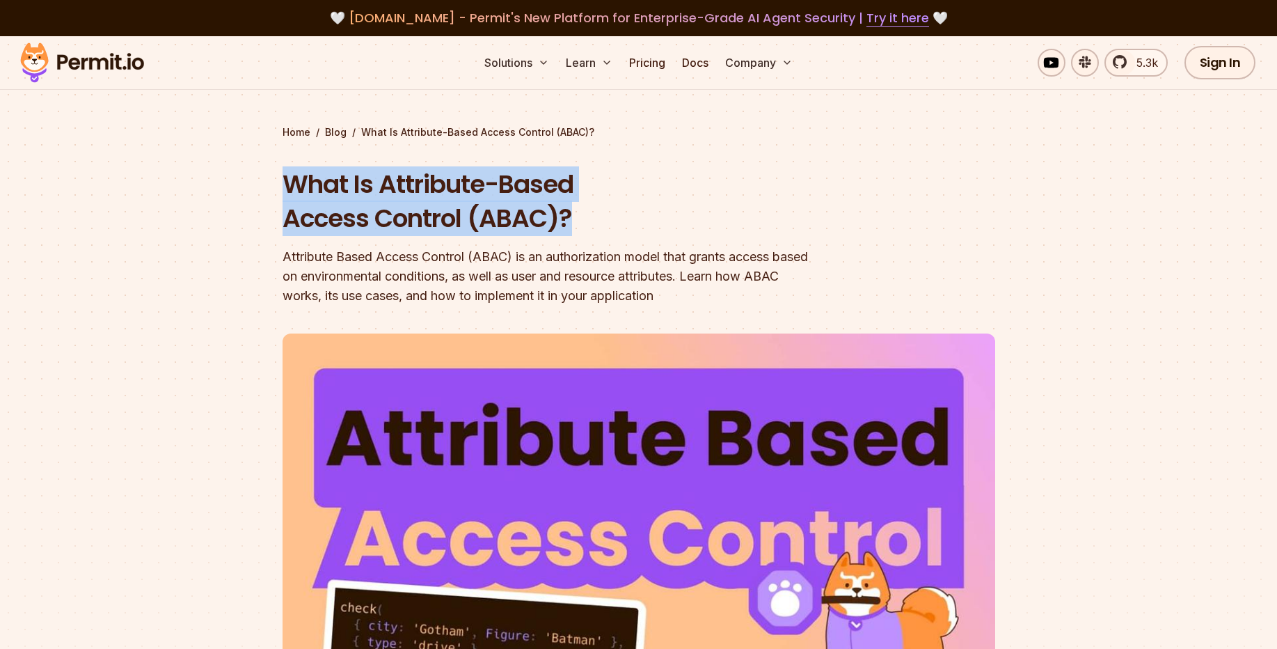
drag, startPoint x: 270, startPoint y: 182, endPoint x: 623, endPoint y: 226, distance: 355.6
click at [623, 226] on section "Home / Blog / What Is Attribute-Based Access Control (ABAC)? What Is Attribute-…" at bounding box center [638, 439] width 1277 height 806
copy h1 "What Is Attribute-Based Access Control (ABAC)?"
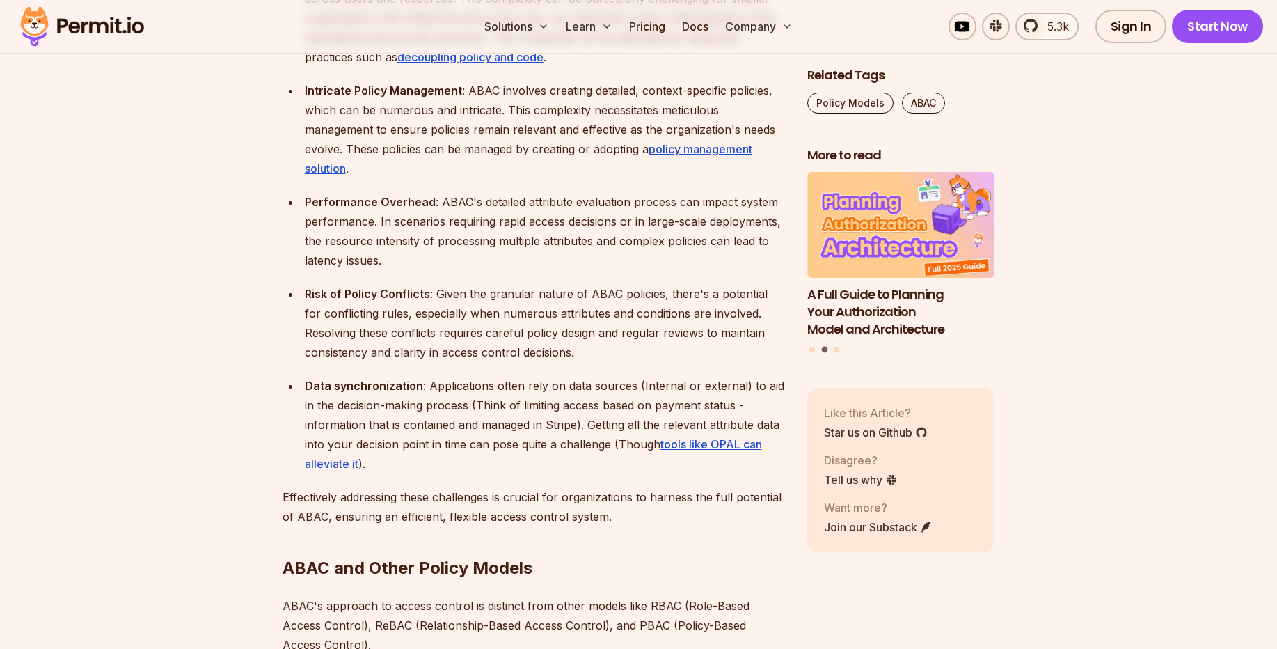
scroll to position [4093, 0]
